Goal: Task Accomplishment & Management: Manage account settings

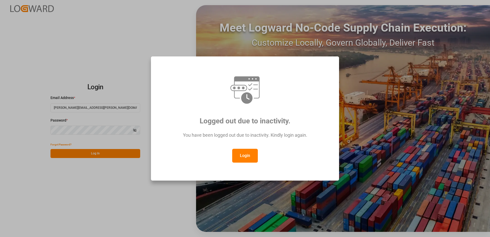
click at [247, 152] on button "Login" at bounding box center [245, 156] width 26 height 14
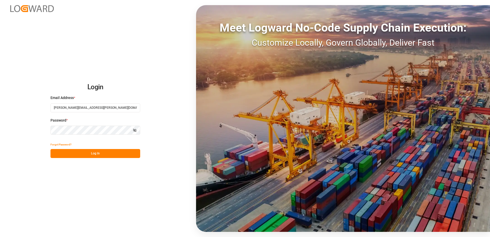
click at [100, 154] on button "Log In" at bounding box center [95, 153] width 90 height 9
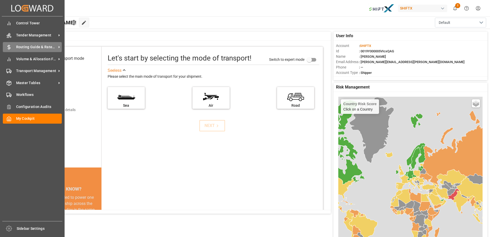
click at [48, 46] on span "Routing Guide & Rates MGMT" at bounding box center [36, 46] width 40 height 5
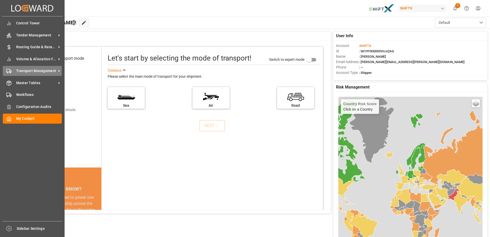
click at [27, 73] on span "Transport Management" at bounding box center [36, 70] width 40 height 5
click at [41, 71] on span "Transport Management" at bounding box center [36, 70] width 40 height 5
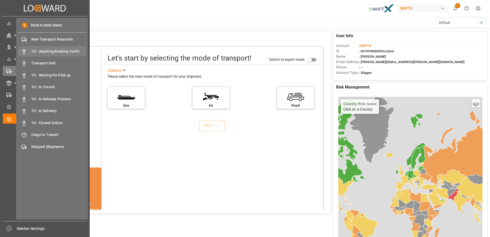
click at [70, 53] on span "TO : Awaiting Booking Confir" at bounding box center [58, 51] width 55 height 5
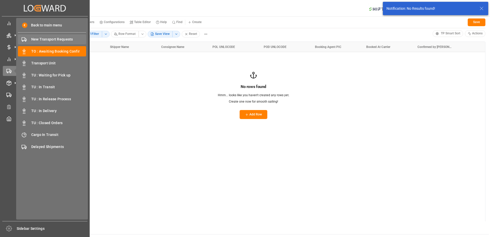
click at [47, 38] on span "New Transport Requests" at bounding box center [58, 39] width 55 height 5
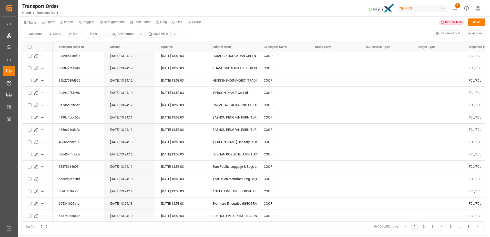
scroll to position [0, 5]
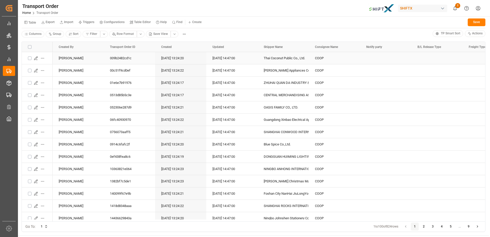
click at [35, 59] on icon "Press SPACE to select this row." at bounding box center [36, 58] width 4 height 4
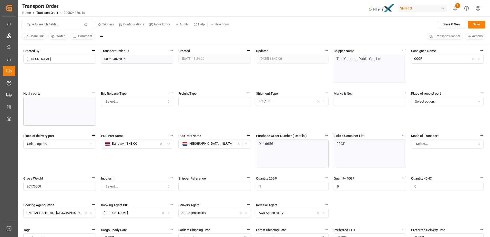
click at [450, 85] on div "Consignee Name COOP" at bounding box center [447, 68] width 72 height 40
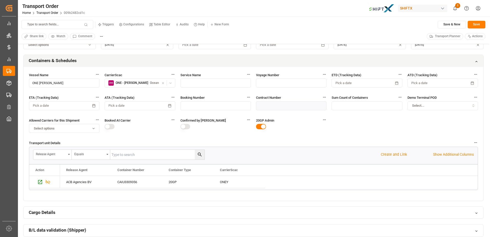
scroll to position [237, 0]
